Goal: Navigation & Orientation: Find specific page/section

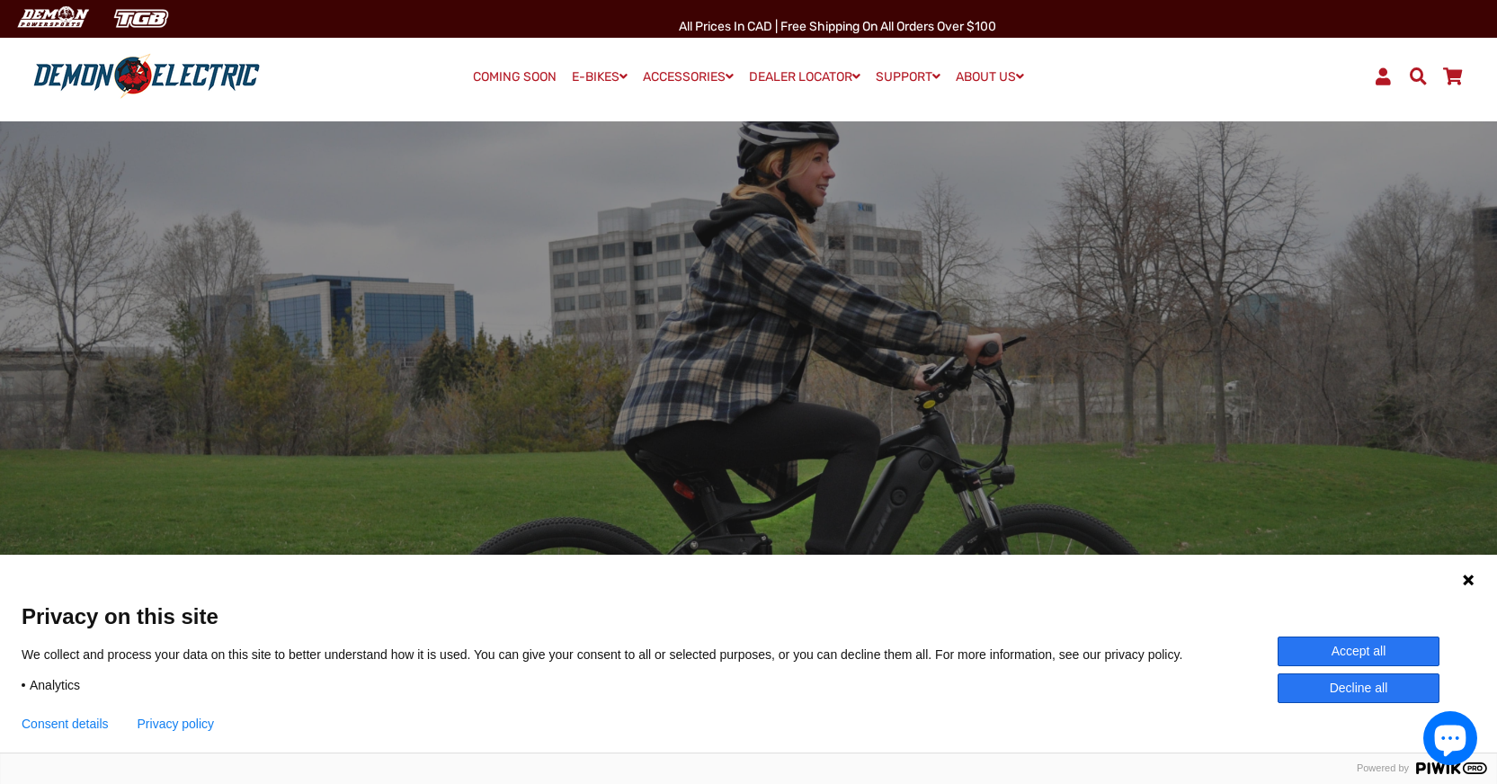
click at [1326, 647] on button "Accept all" at bounding box center [1358, 651] width 162 height 30
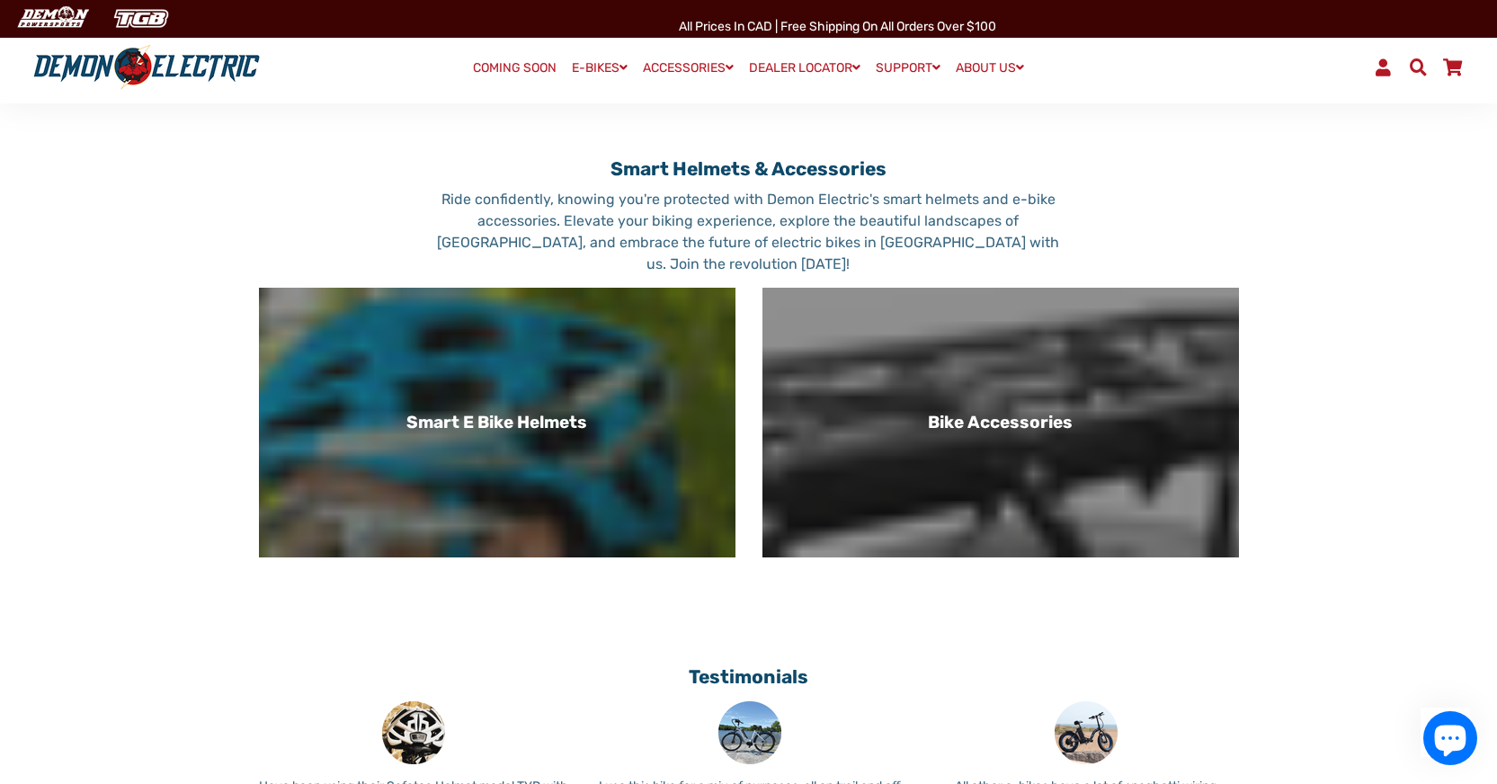
scroll to position [1014, 0]
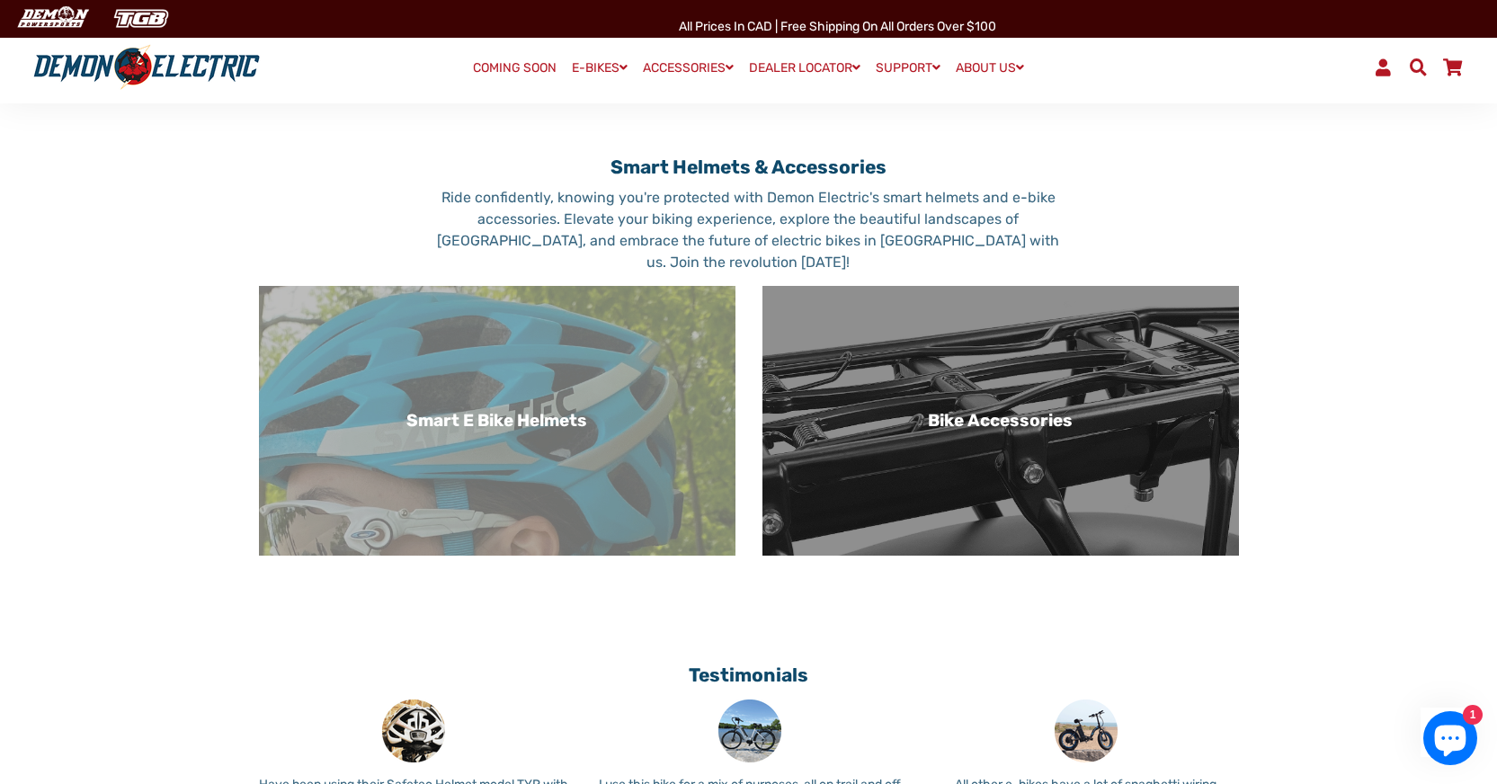
click at [455, 413] on div "Smart E Bike Helmets" at bounding box center [497, 421] width 476 height 270
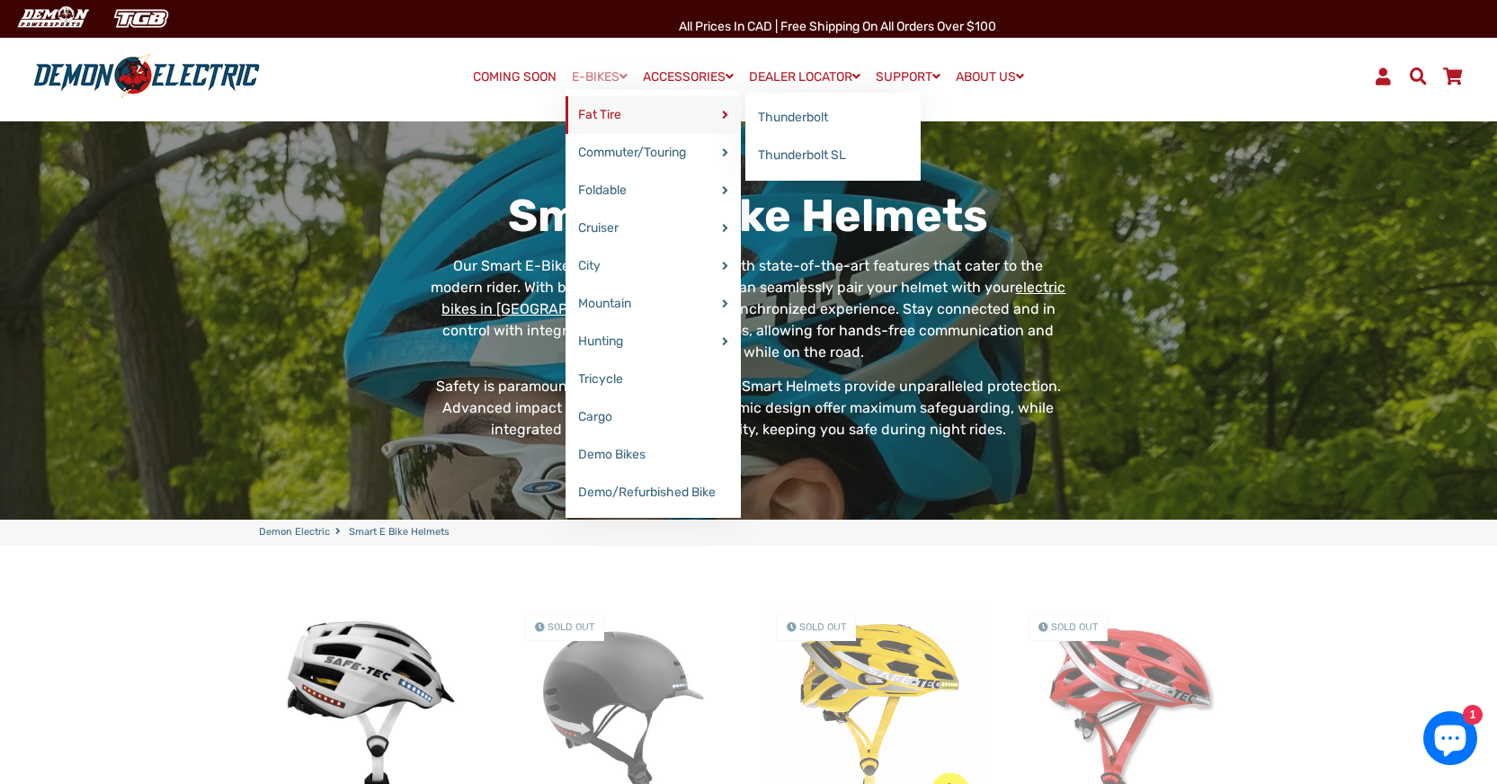
click at [584, 120] on link "Fat Tire" at bounding box center [652, 115] width 175 height 38
